Goal: Check status: Check status

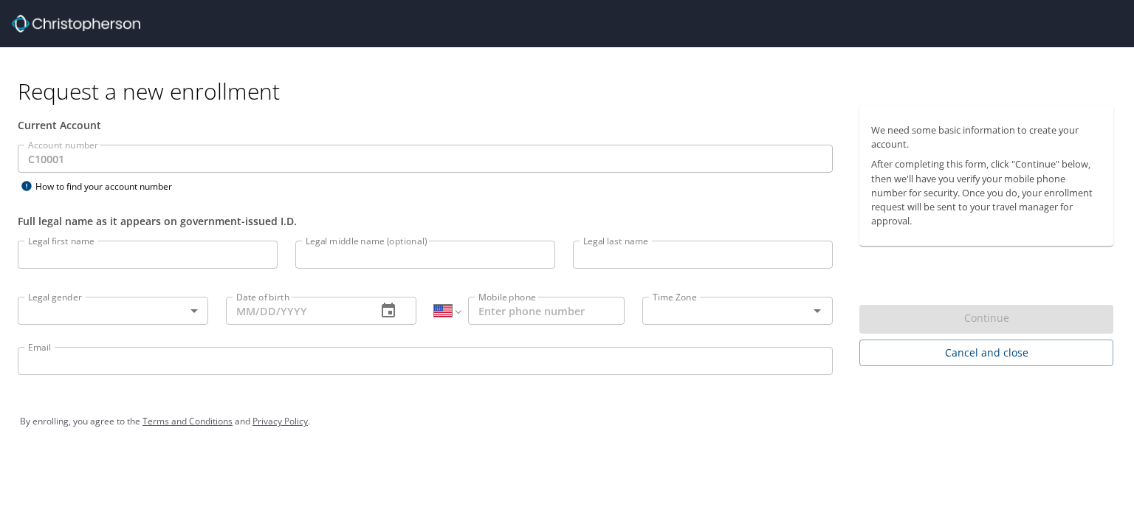
select select "US"
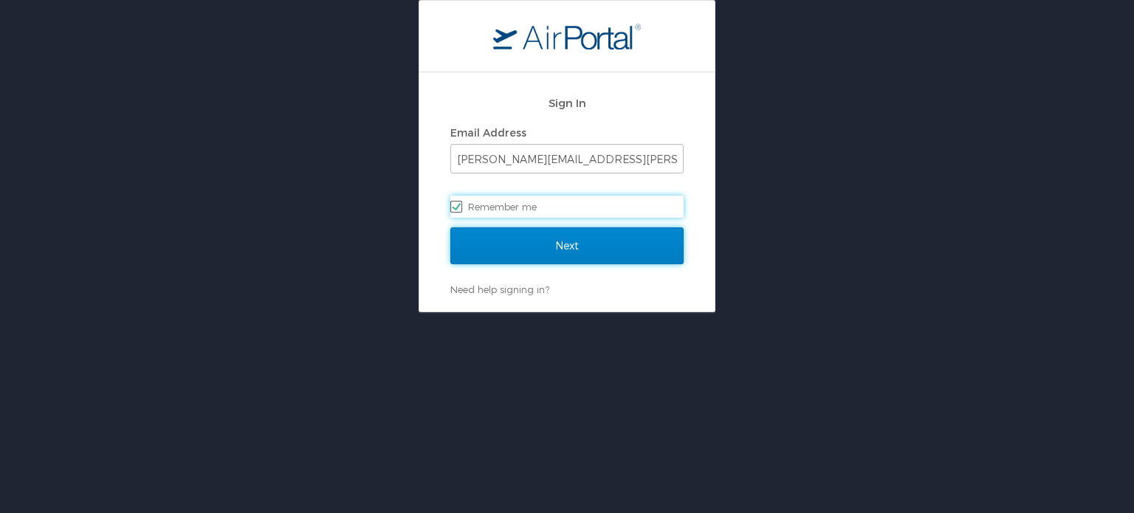
click at [601, 250] on input "Next" at bounding box center [566, 245] width 233 height 37
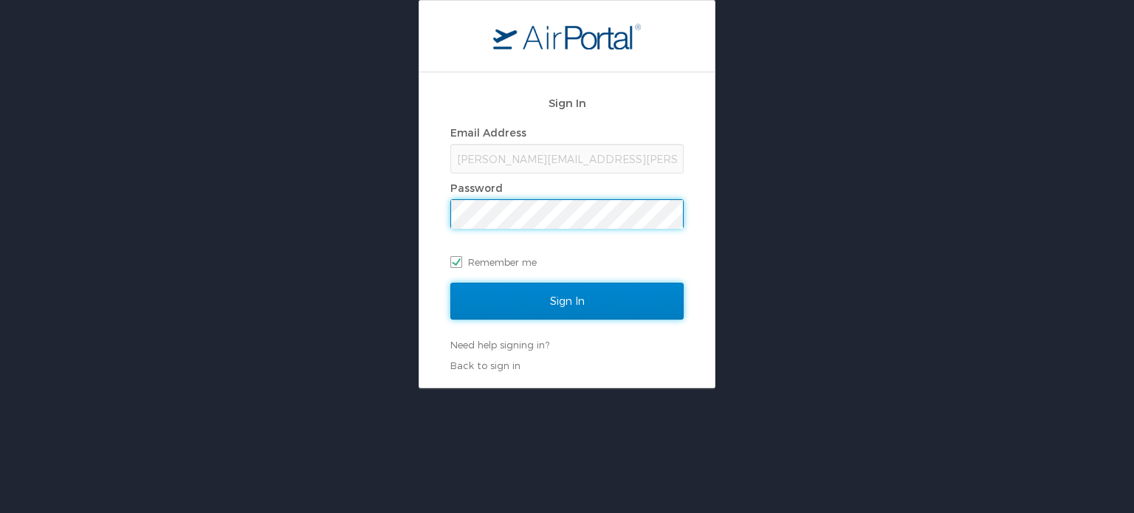
click at [584, 309] on input "Sign In" at bounding box center [566, 301] width 233 height 37
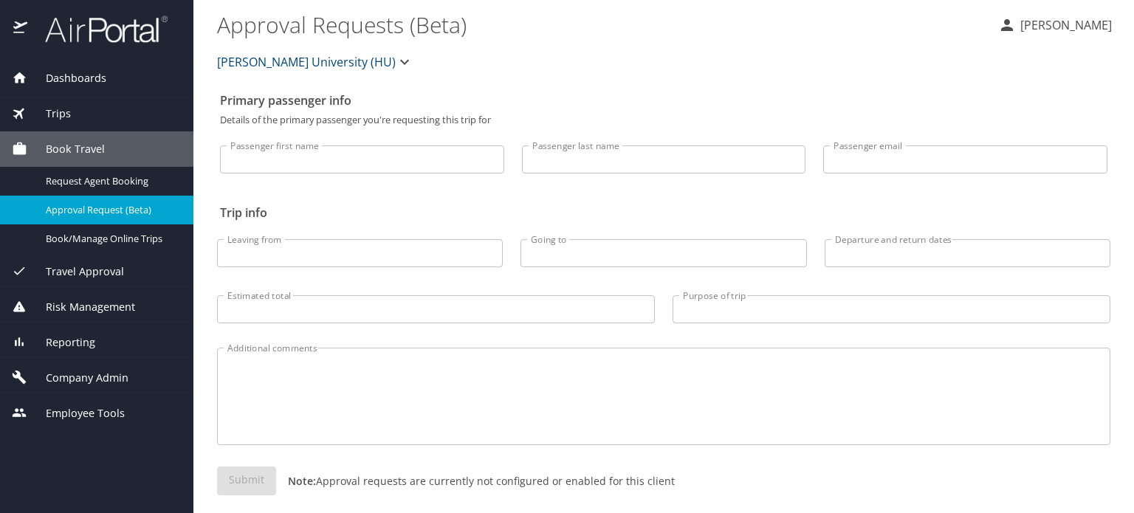
click at [72, 115] on div "Trips" at bounding box center [97, 114] width 170 height 16
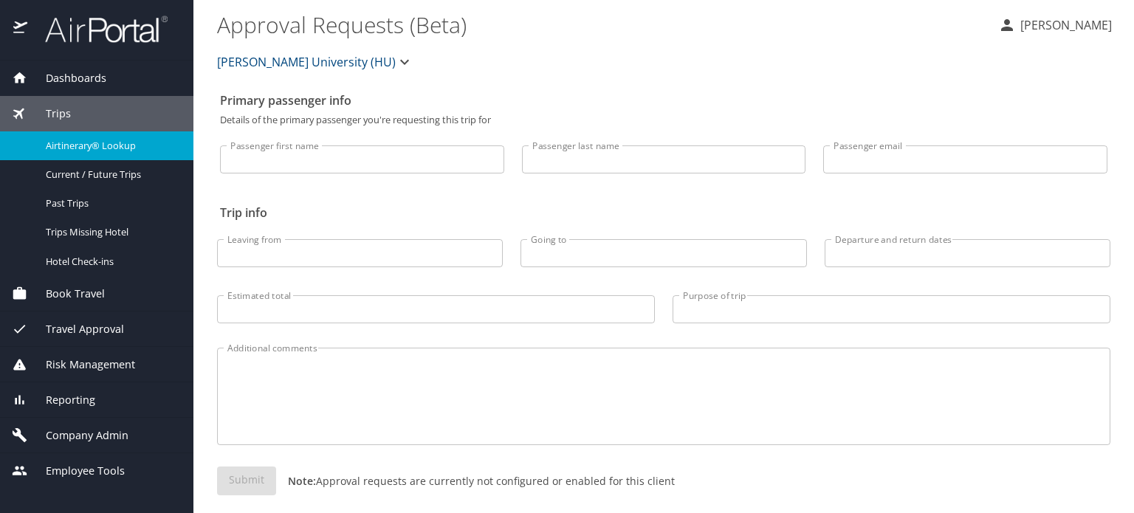
click at [82, 150] on span "Airtinerary® Lookup" at bounding box center [111, 146] width 130 height 14
